Goal: Entertainment & Leisure: Consume media (video, audio)

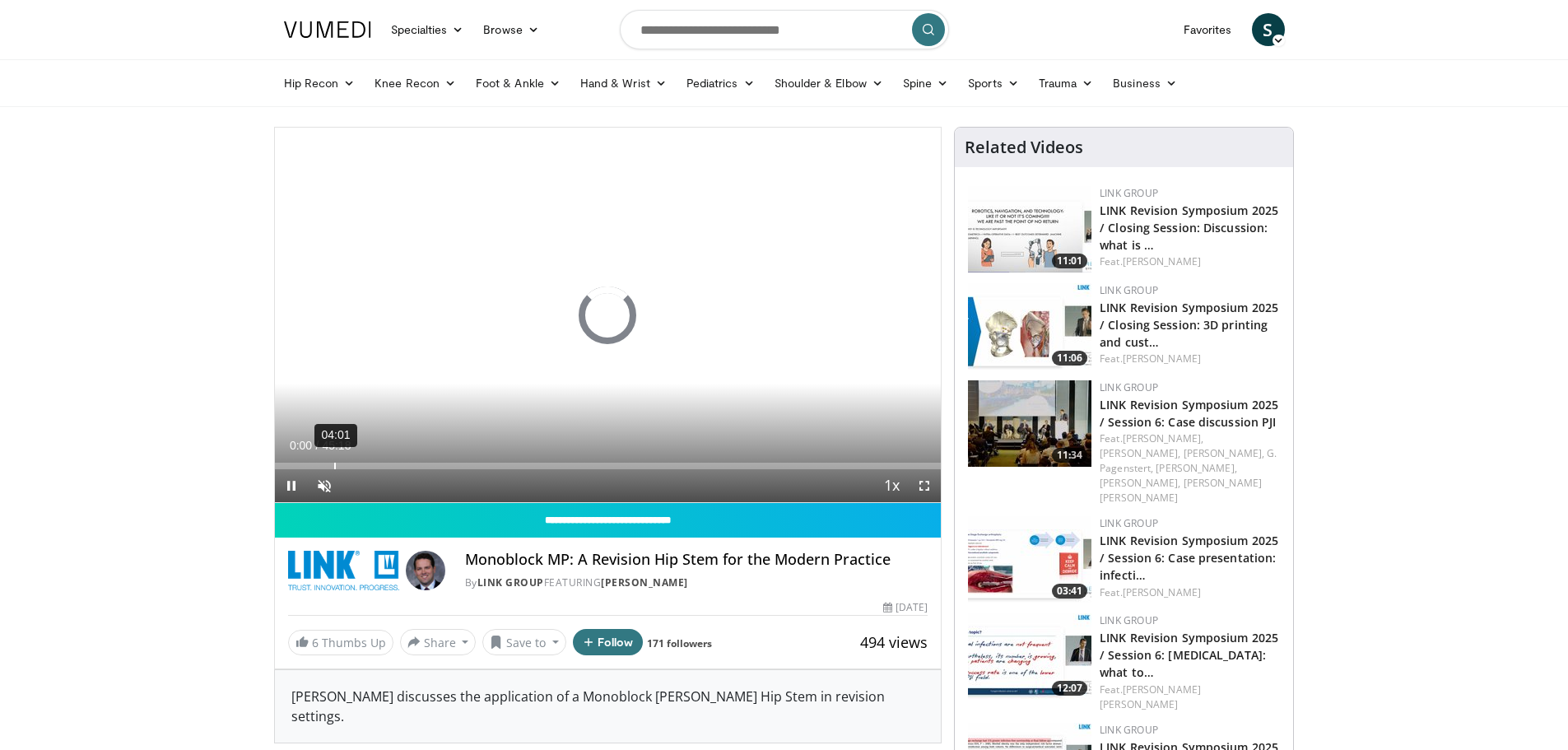
click at [333, 461] on div "Loaded : 0.00% 04:01 00:00" at bounding box center [608, 460] width 667 height 15
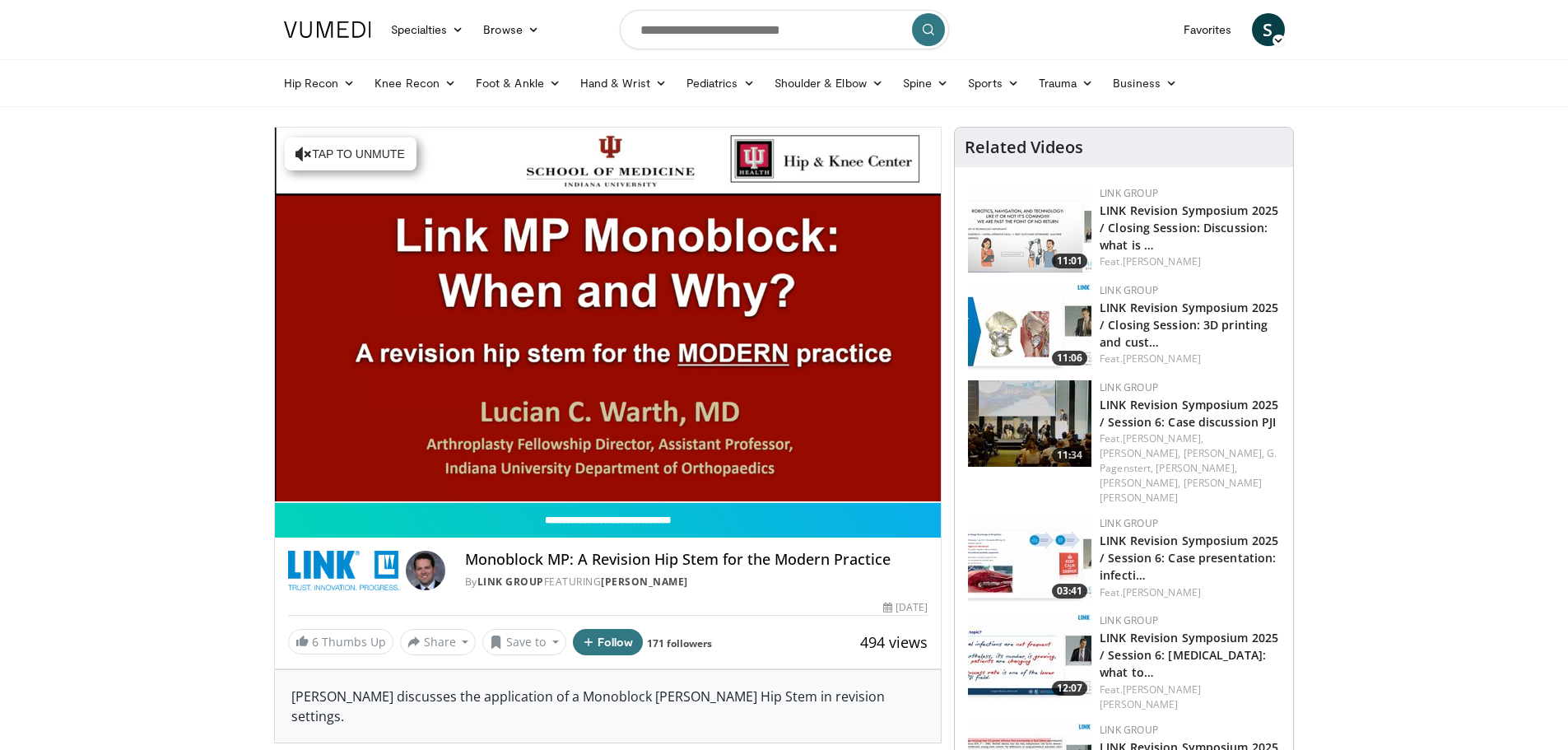
click at [360, 465] on div "10 seconds Tap to unmute" at bounding box center [608, 315] width 667 height 375
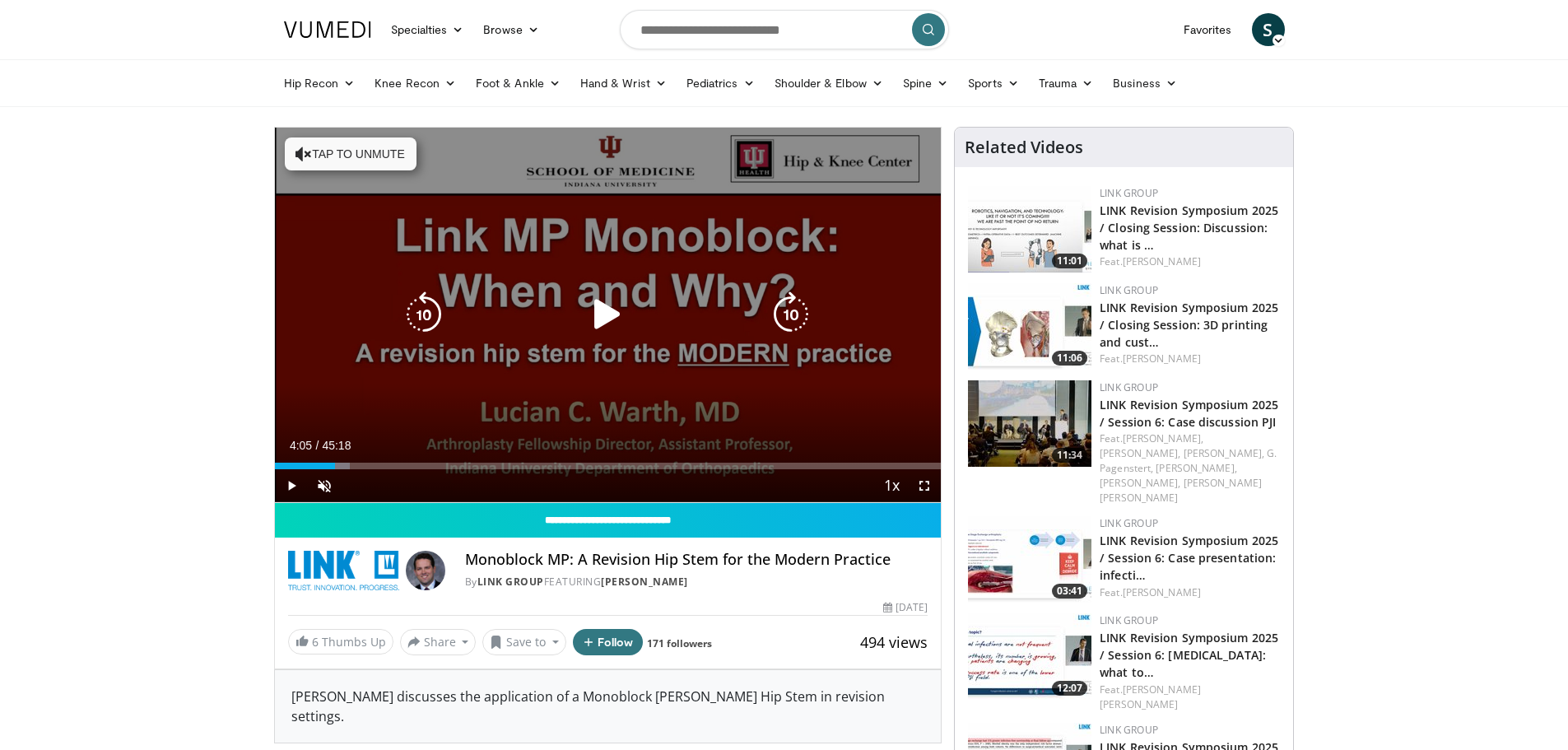
click at [596, 316] on icon "Video Player" at bounding box center [607, 314] width 46 height 46
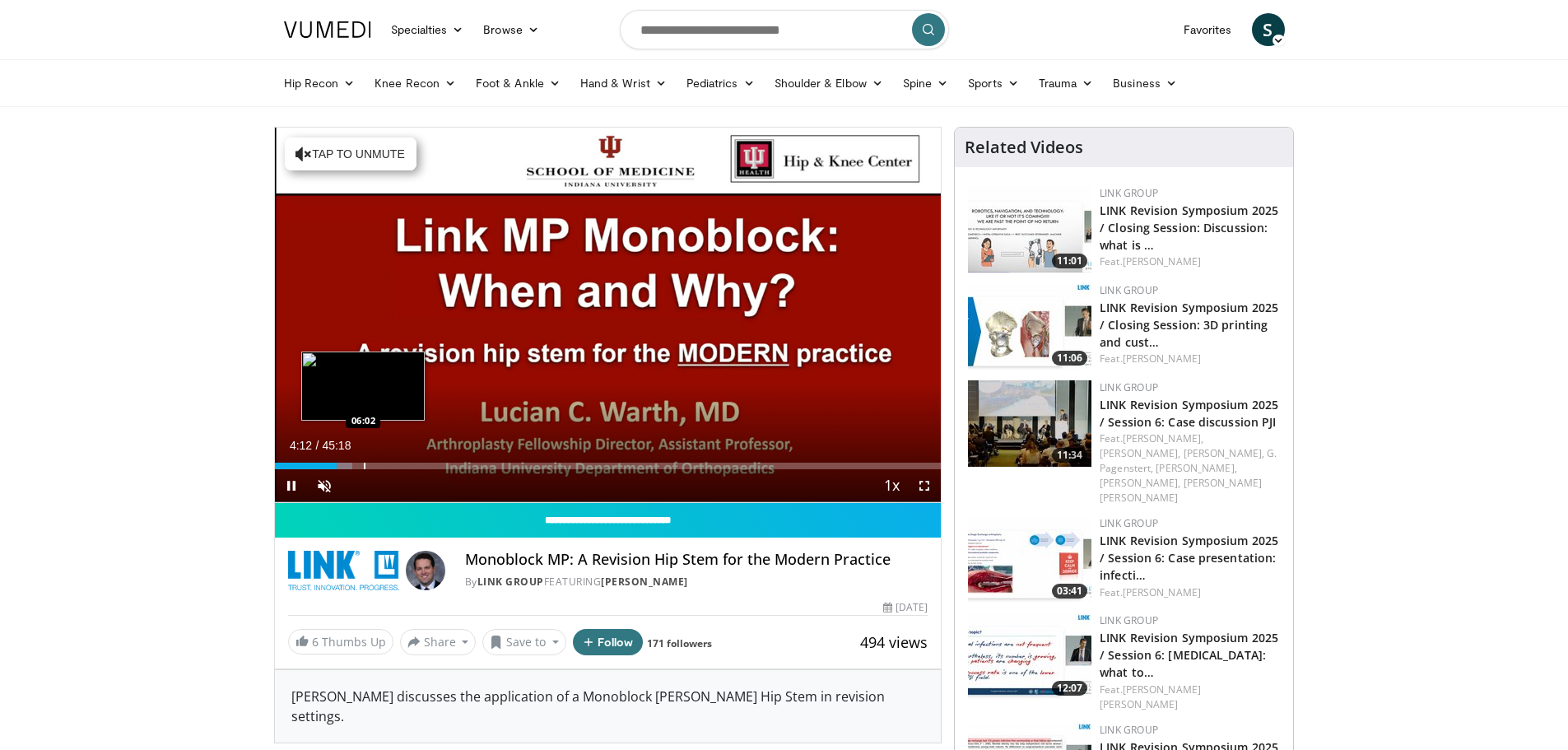
click at [364, 466] on div "Progress Bar" at bounding box center [365, 465] width 2 height 6
click at [324, 486] on span "Video Player" at bounding box center [324, 486] width 33 height 33
click at [388, 466] on div "10 seconds Tap to unmute" at bounding box center [608, 315] width 667 height 375
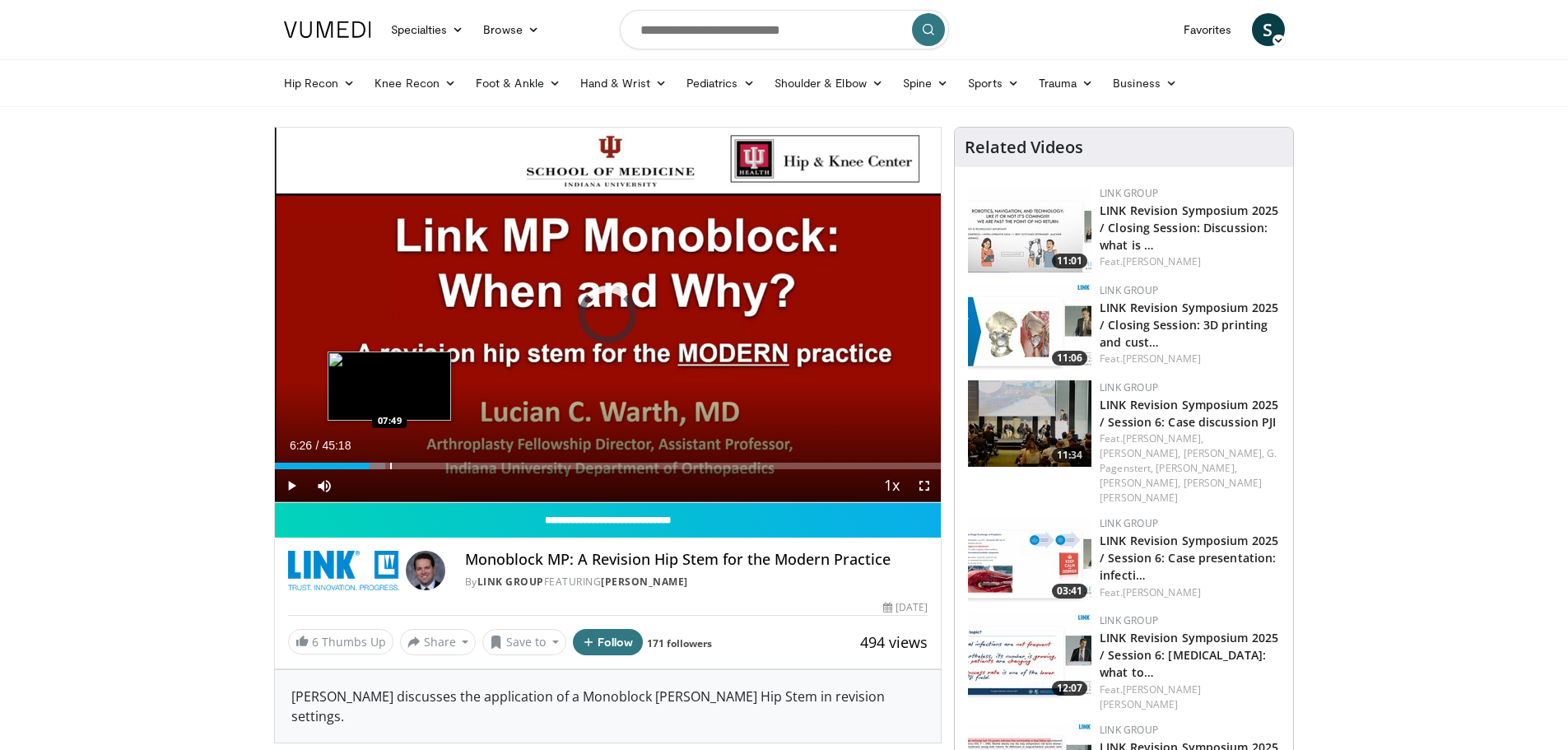
click at [388, 466] on div "Loaded : 16.56% 06:26 07:49" at bounding box center [608, 465] width 667 height 6
click at [296, 486] on span "Video Player" at bounding box center [291, 486] width 33 height 33
click at [403, 460] on div "Loaded : 19.70% 08:43 08:43" at bounding box center [608, 460] width 667 height 15
click at [422, 463] on div "Loaded : 21.89% 08:50 10:07" at bounding box center [608, 465] width 667 height 6
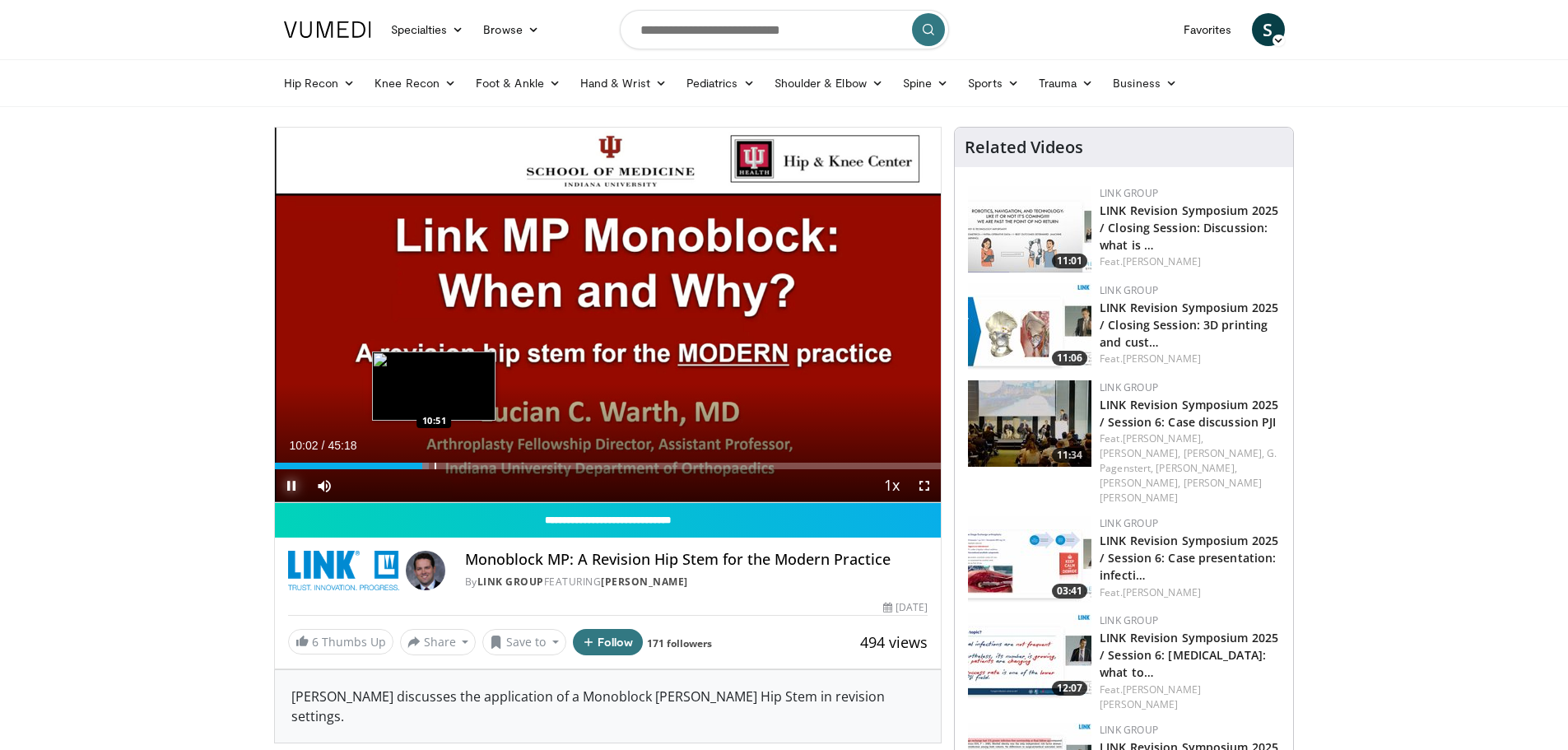
click at [434, 462] on div "Progress Bar" at bounding box center [435, 465] width 2 height 6
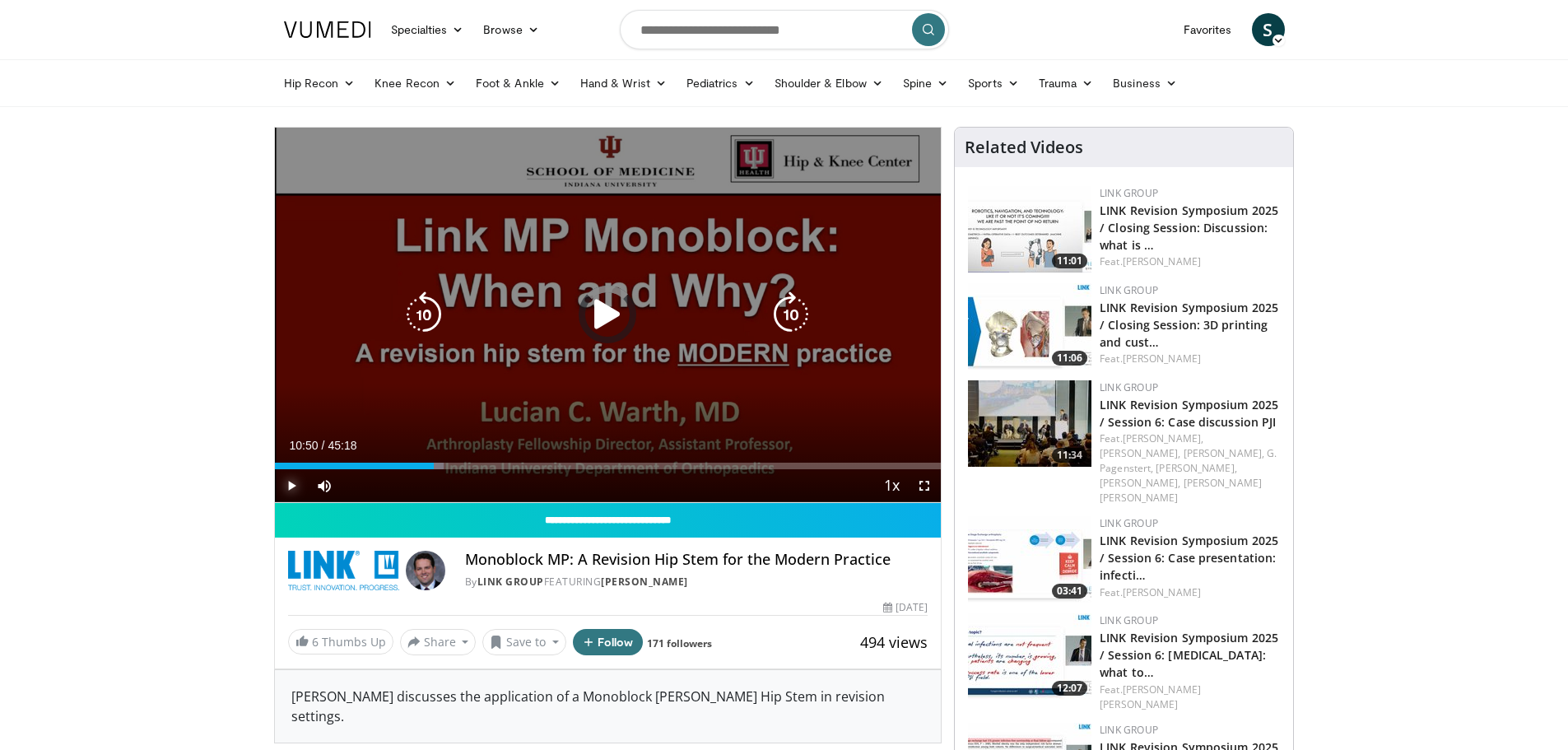
click at [450, 465] on div "Loaded : 25.39% 10:50 12:11" at bounding box center [608, 465] width 667 height 6
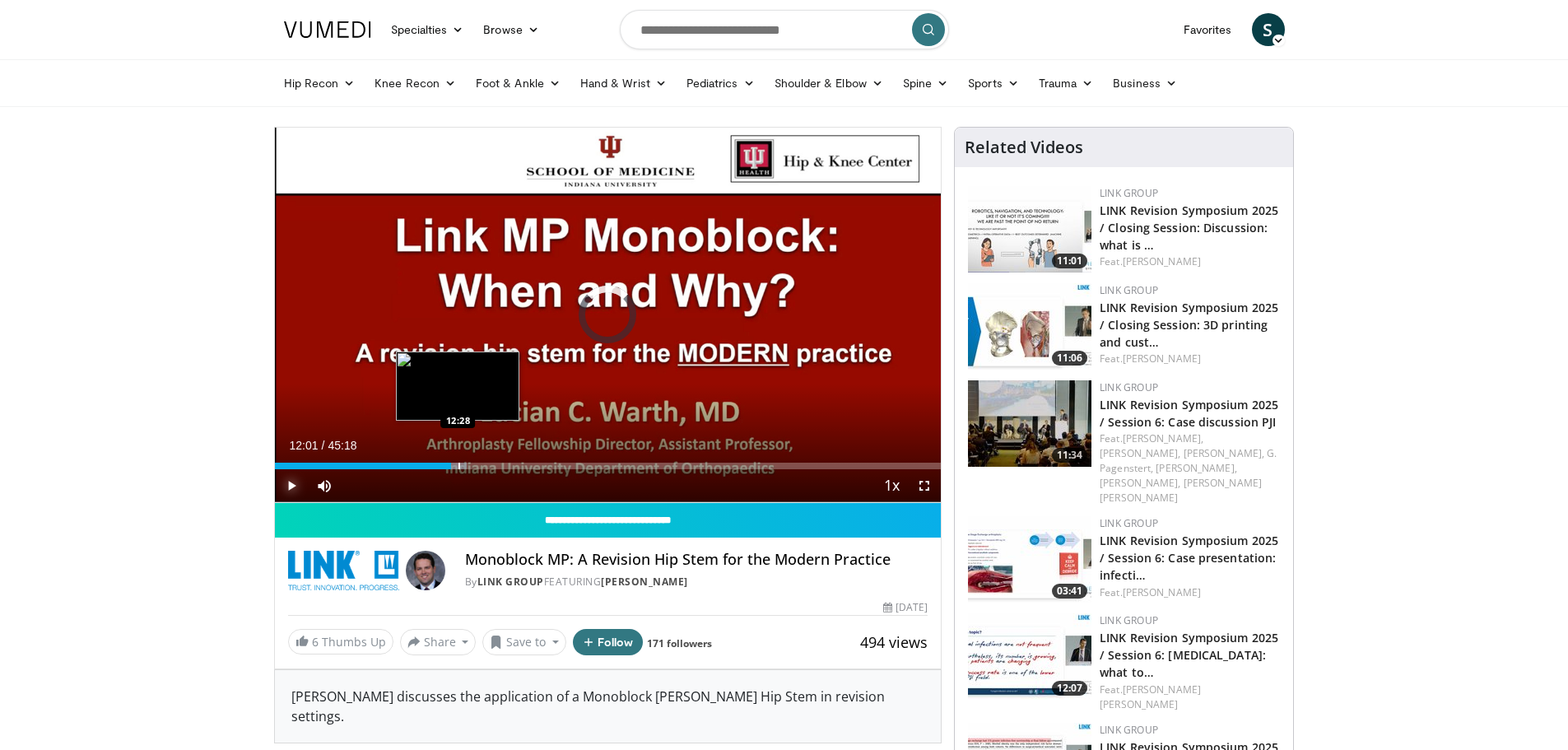
click at [459, 466] on div "Progress Bar" at bounding box center [460, 465] width 2 height 6
click at [485, 465] on div "Progress Bar" at bounding box center [486, 465] width 2 height 6
click at [493, 462] on div "Loaded : 33.85% 14:16 15:09" at bounding box center [608, 465] width 667 height 6
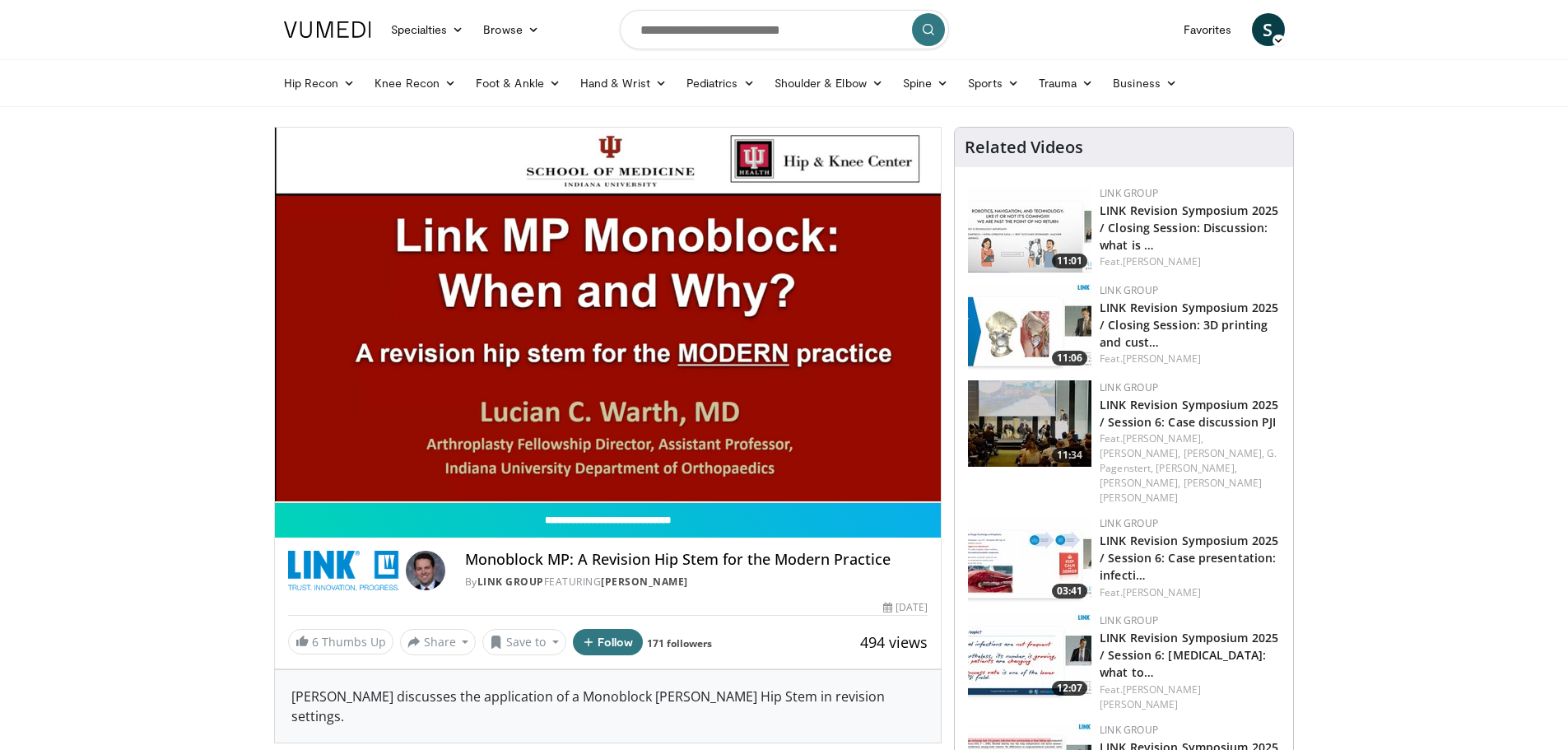
click at [507, 461] on video-js "**********" at bounding box center [608, 315] width 667 height 375
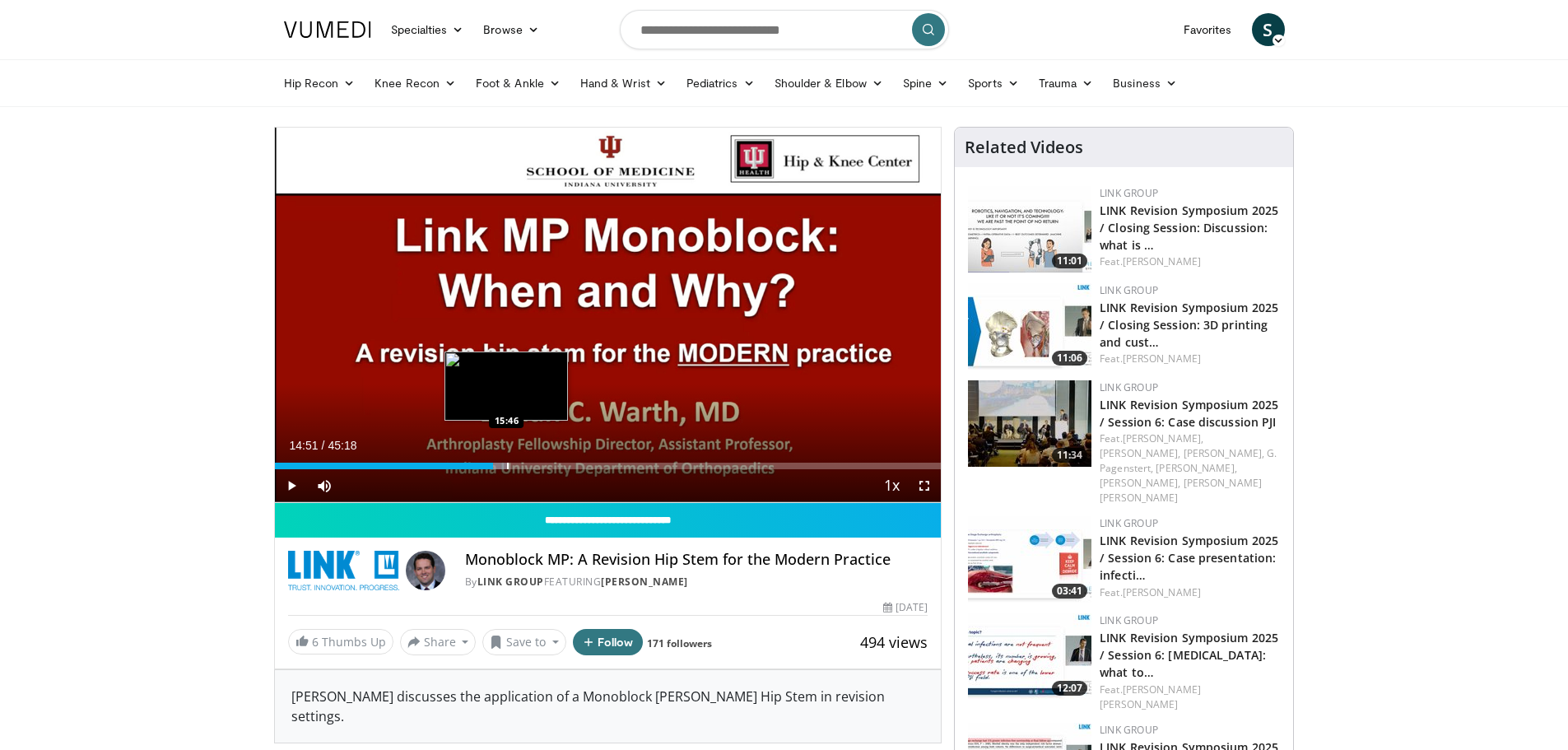
click at [507, 464] on div "Progress Bar" at bounding box center [508, 465] width 2 height 6
click at [527, 465] on div "Progress Bar" at bounding box center [528, 465] width 2 height 6
click at [549, 463] on div "Progress Bar" at bounding box center [550, 465] width 2 height 6
click at [571, 465] on div "Progress Bar" at bounding box center [572, 465] width 2 height 6
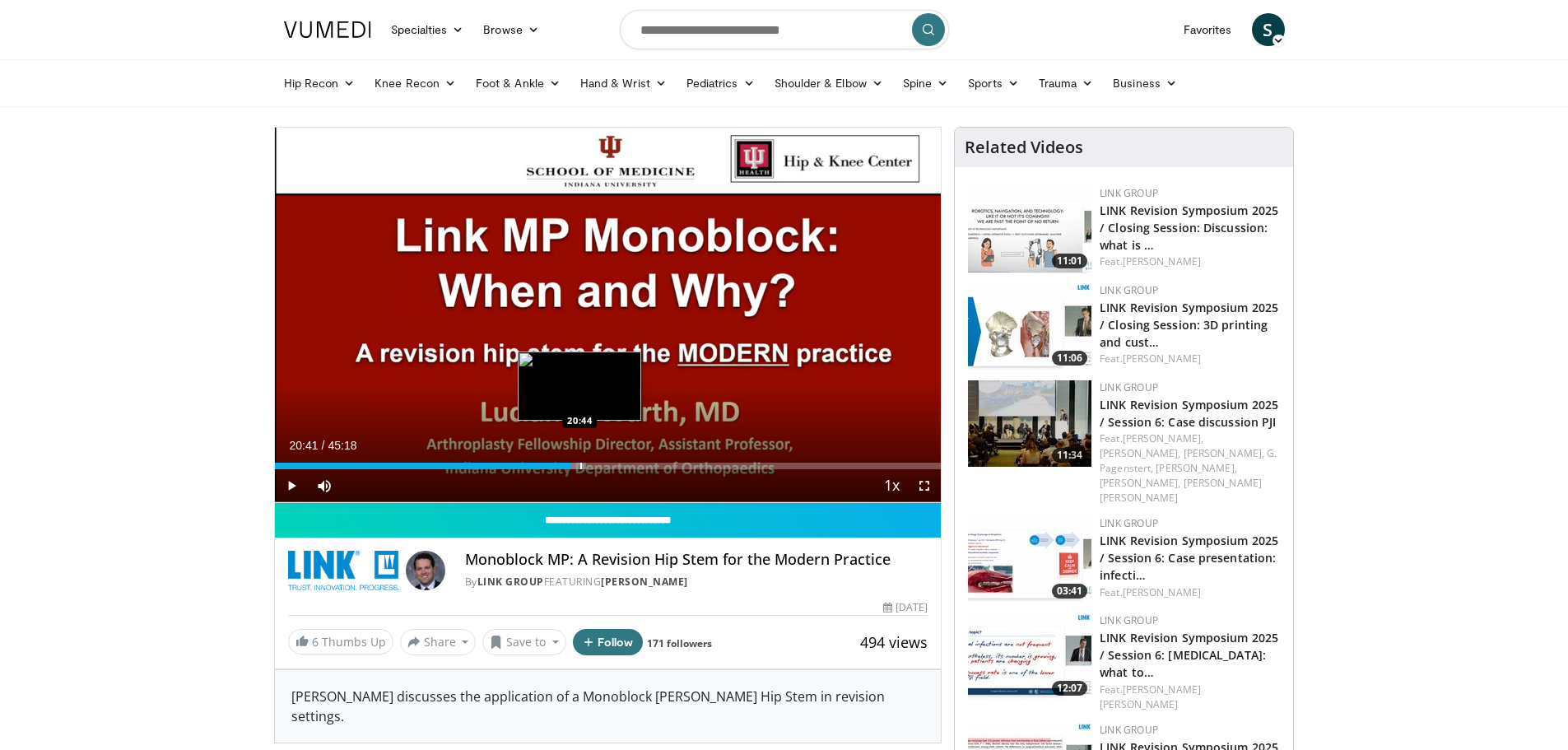
click at [580, 464] on div "Progress Bar" at bounding box center [581, 465] width 2 height 6
click at [603, 463] on div "Progress Bar" at bounding box center [603, 465] width 2 height 6
click at [616, 463] on div "Progress Bar" at bounding box center [617, 465] width 2 height 6
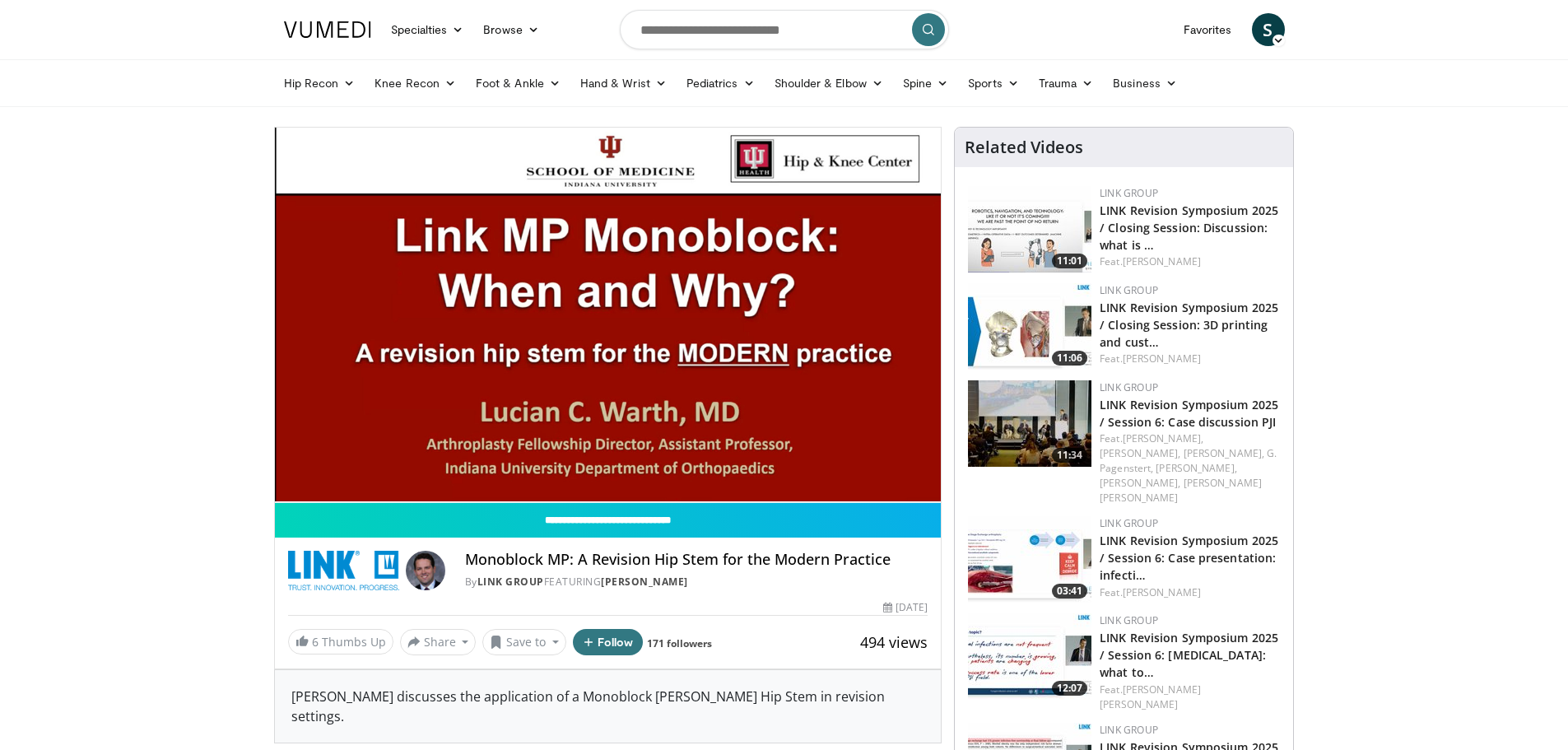
click at [628, 465] on video-js "**********" at bounding box center [608, 315] width 667 height 375
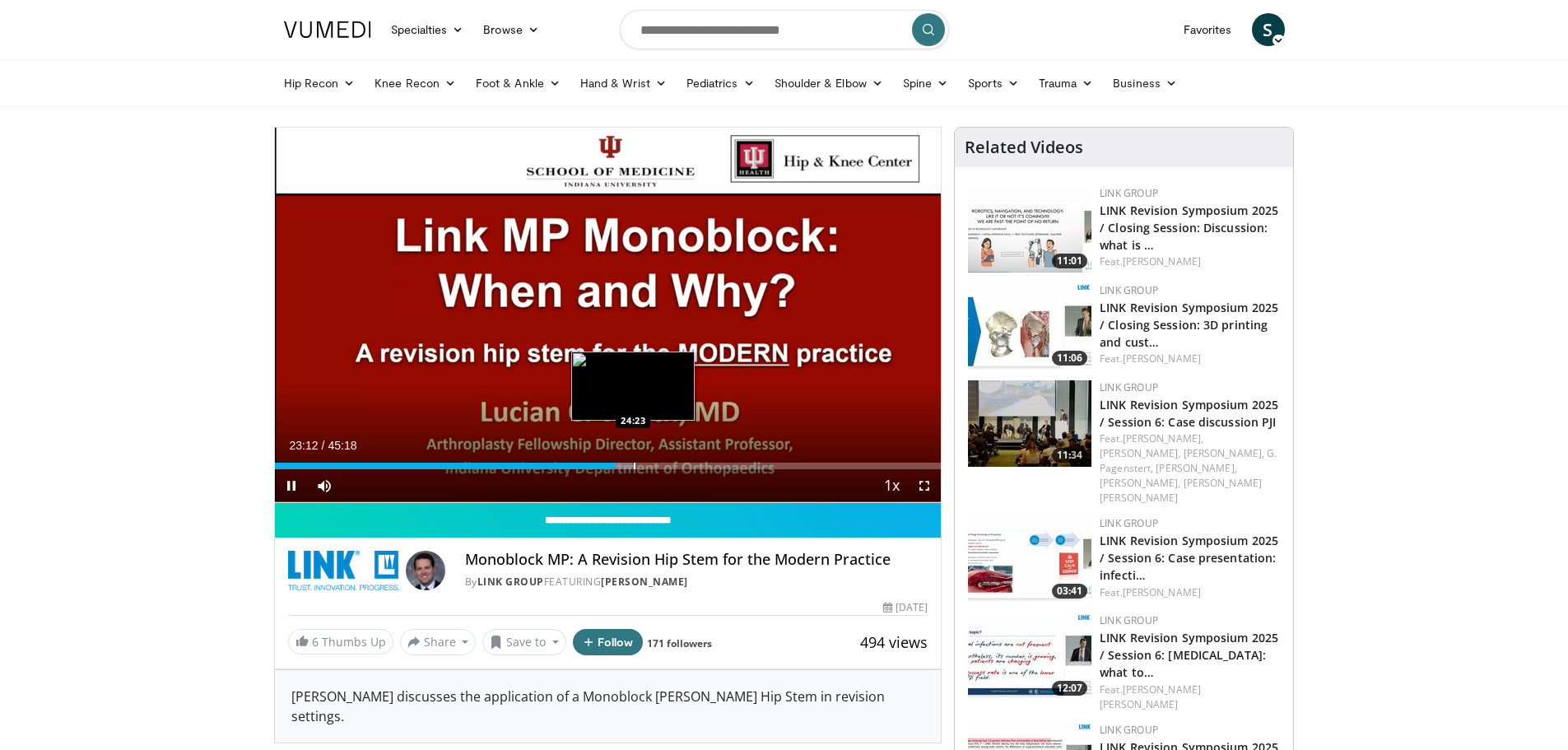
click at [634, 464] on div "Progress Bar" at bounding box center [635, 465] width 2 height 6
click at [656, 464] on div "Progress Bar" at bounding box center [657, 465] width 2 height 6
click at [673, 462] on div "Progress Bar" at bounding box center [674, 465] width 2 height 6
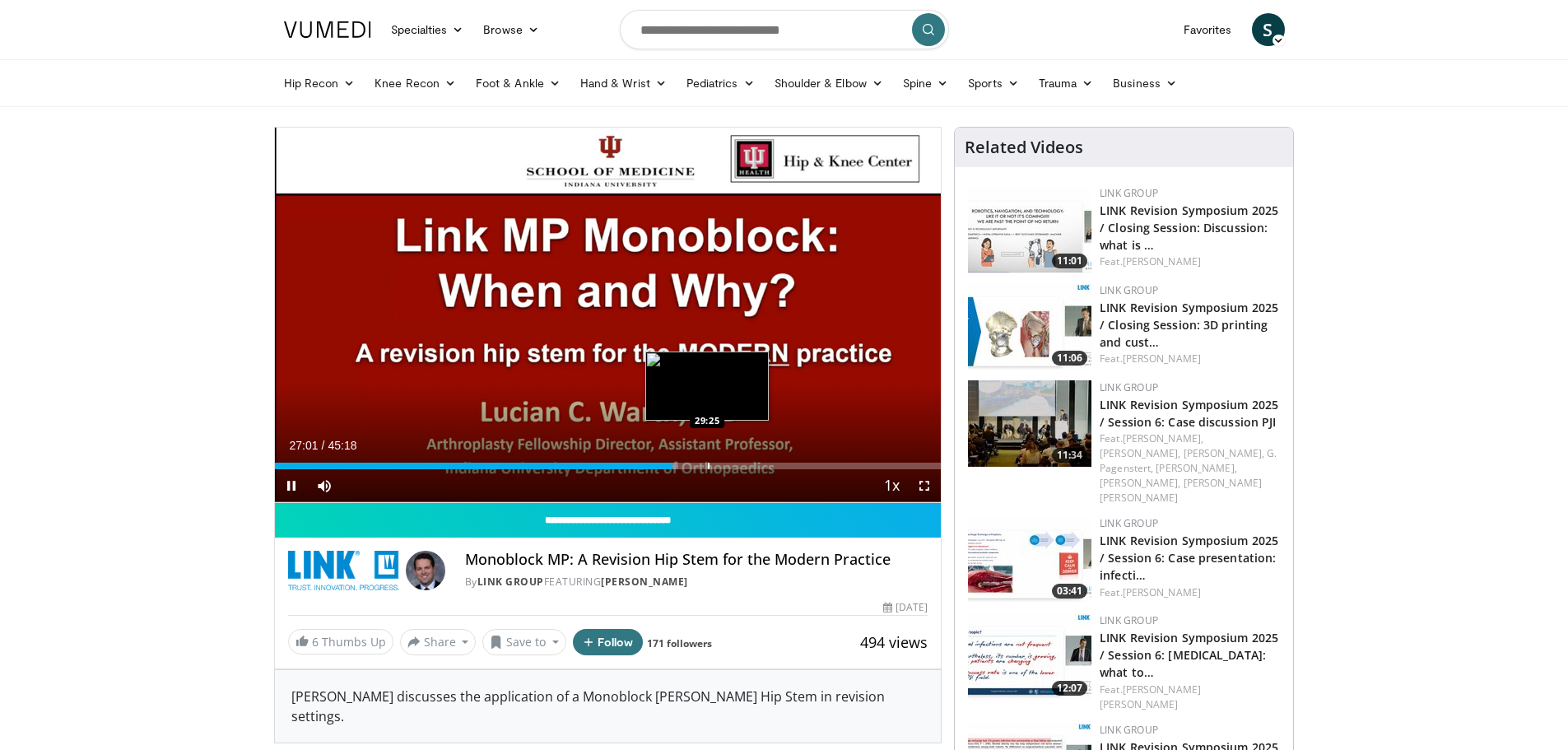
click at [708, 465] on div "Progress Bar" at bounding box center [708, 465] width 2 height 6
click at [727, 466] on div "Progress Bar" at bounding box center [727, 465] width 2 height 6
click at [744, 466] on div "Progress Bar" at bounding box center [745, 465] width 2 height 6
click at [750, 468] on div "Progress Bar" at bounding box center [751, 465] width 2 height 6
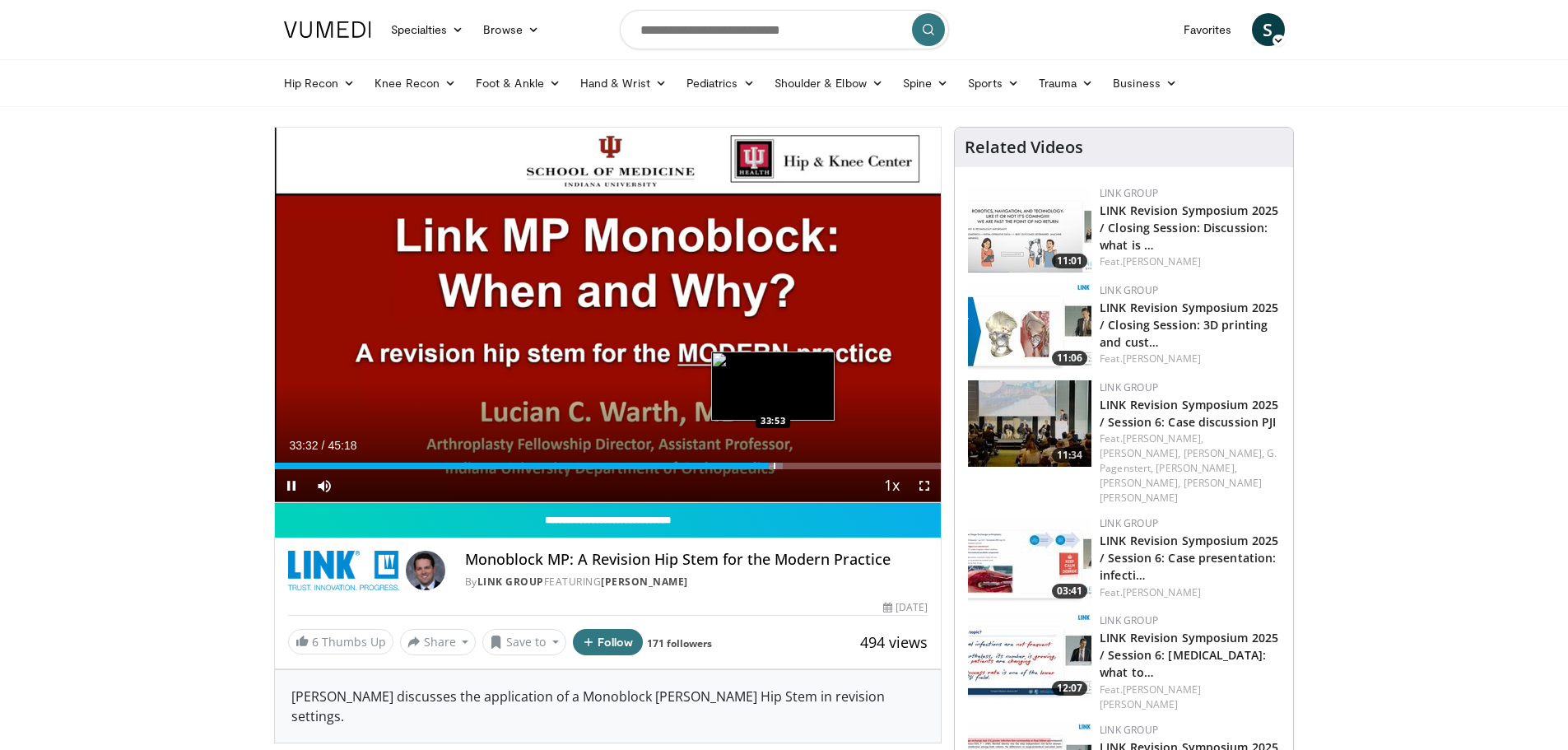
click at [774, 463] on div "Progress Bar" at bounding box center [774, 465] width 2 height 6
click at [785, 463] on div "Progress Bar" at bounding box center [786, 465] width 2 height 6
click at [782, 463] on div "34:39" at bounding box center [529, 465] width 509 height 6
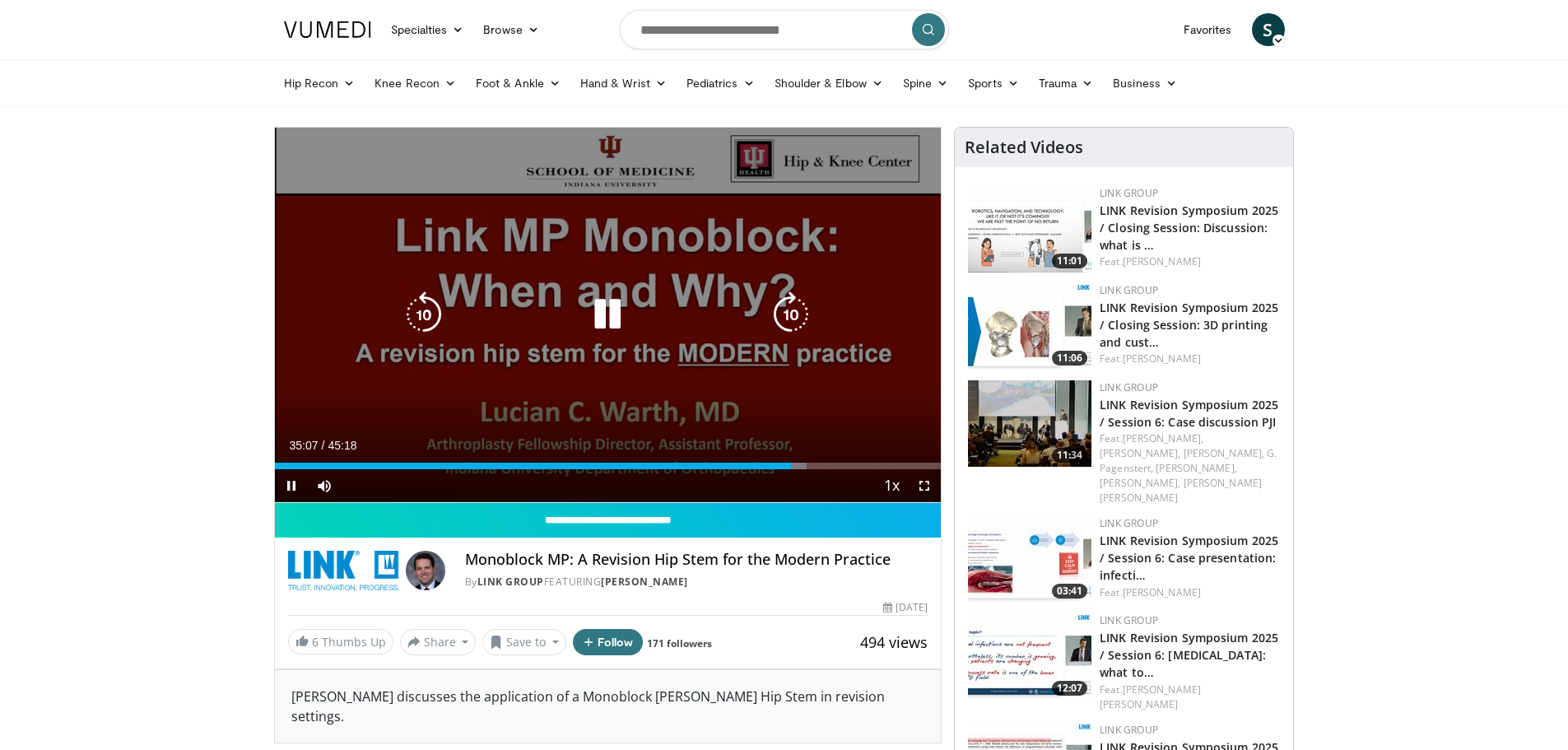
click at [615, 333] on icon "Video Player" at bounding box center [607, 314] width 46 height 46
click at [610, 305] on icon "Video Player" at bounding box center [607, 314] width 46 height 46
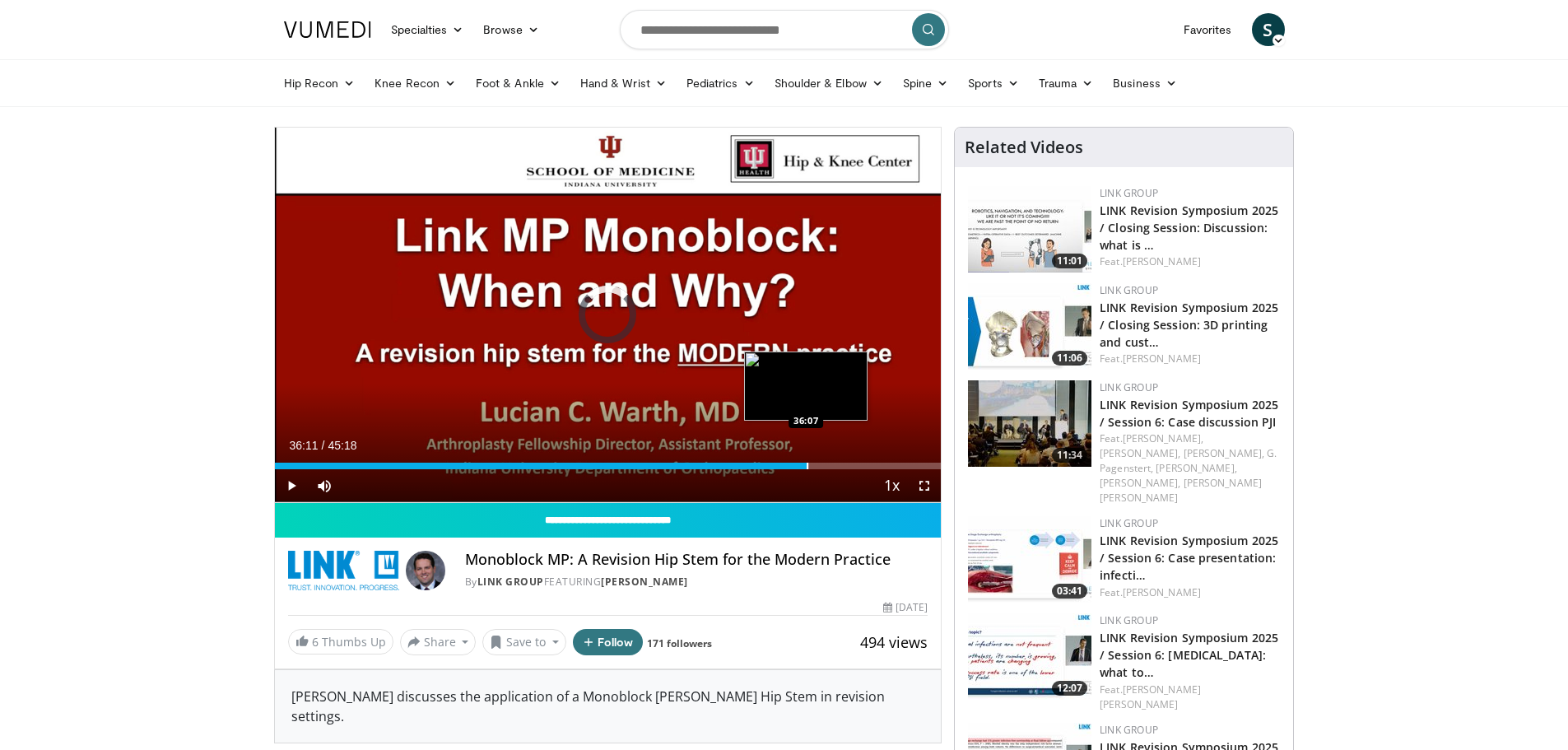
click at [807, 469] on div "Progress Bar" at bounding box center [808, 465] width 2 height 6
click at [821, 464] on div "Progress Bar" at bounding box center [822, 465] width 2 height 6
click at [832, 464] on div "Progress Bar" at bounding box center [833, 465] width 2 height 6
click at [846, 465] on div "Progress Bar" at bounding box center [847, 465] width 2 height 6
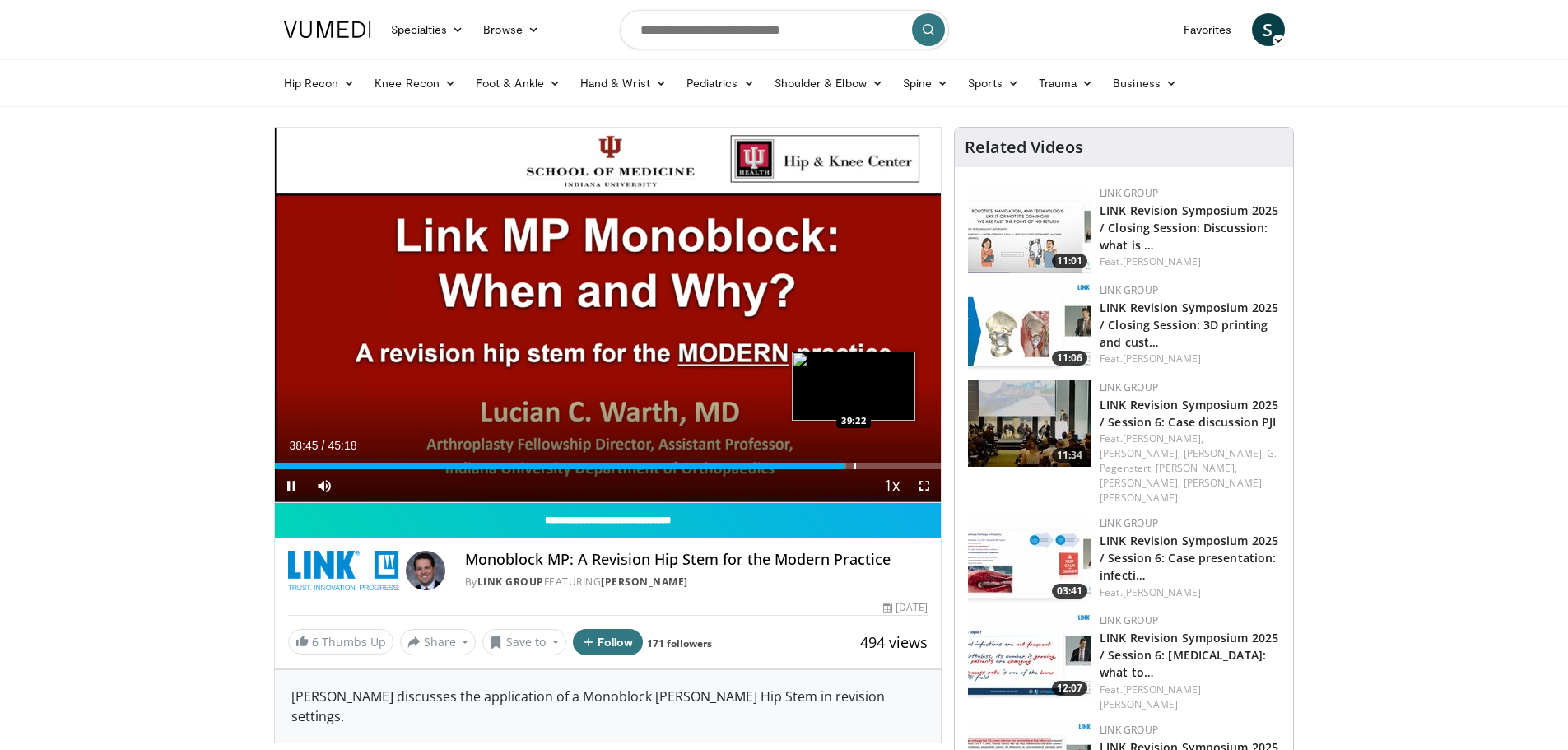
click at [854, 465] on div "Progress Bar" at bounding box center [855, 465] width 2 height 6
click at [863, 465] on div "Progress Bar" at bounding box center [864, 465] width 2 height 6
click at [876, 464] on div "Progress Bar" at bounding box center [877, 465] width 2 height 6
click at [893, 464] on div "Progress Bar" at bounding box center [894, 465] width 2 height 6
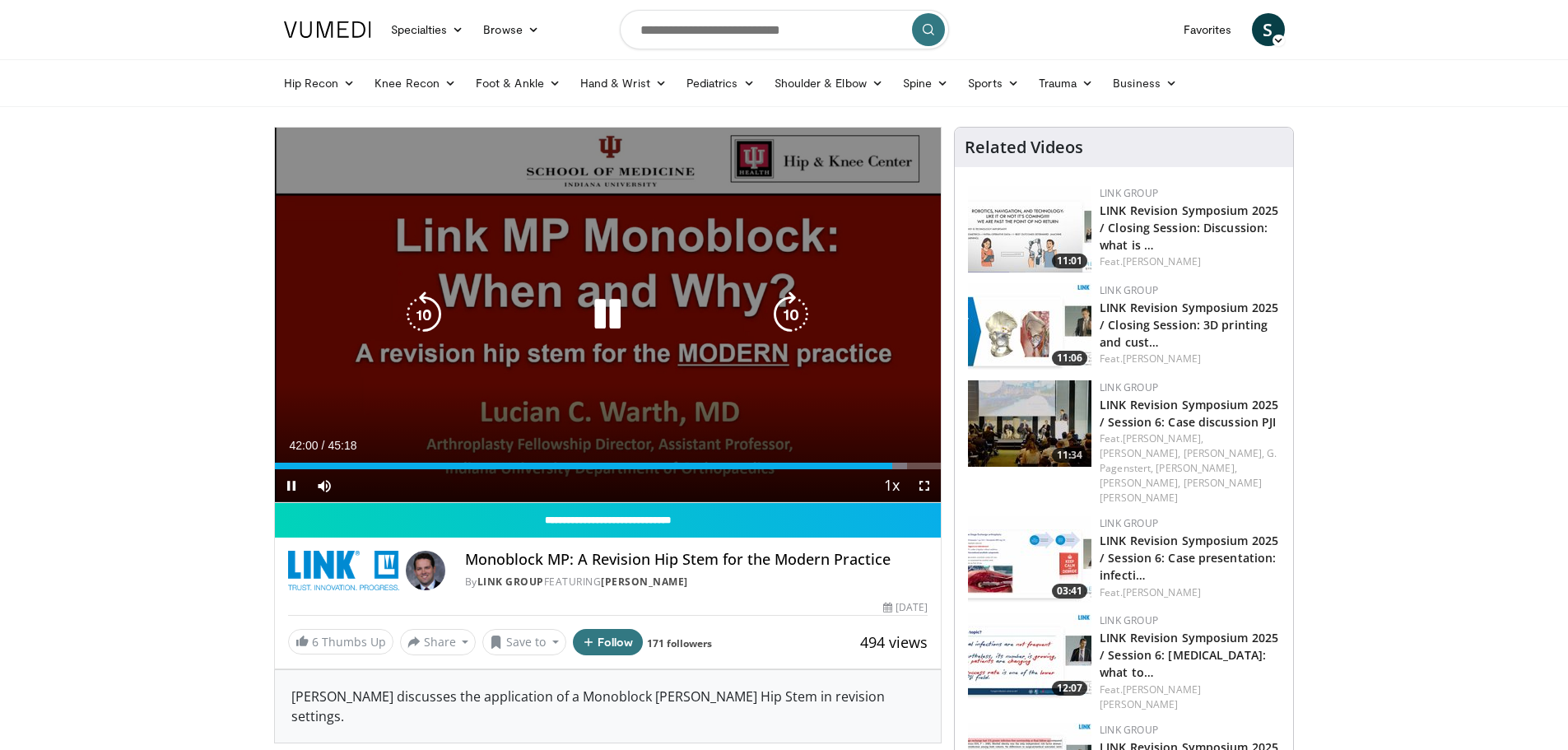
click at [606, 310] on icon "Video Player" at bounding box center [607, 314] width 46 height 46
